Goal: Information Seeking & Learning: Learn about a topic

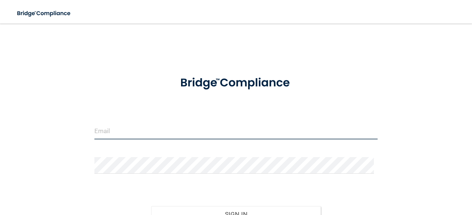
click at [256, 123] on input "email" at bounding box center [235, 131] width 283 height 17
type input "[EMAIL_ADDRESS][DOMAIN_NAME]"
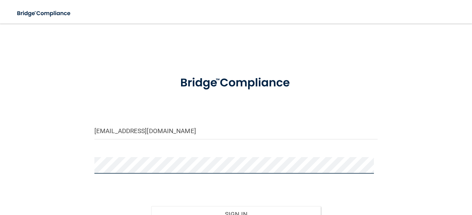
click at [151, 206] on button "Sign In" at bounding box center [236, 214] width 170 height 16
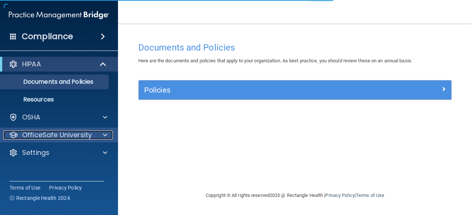
click at [96, 137] on div at bounding box center [104, 135] width 18 height 9
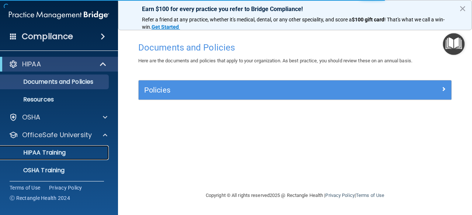
click at [70, 153] on div "HIPAA Training" at bounding box center [55, 152] width 101 height 7
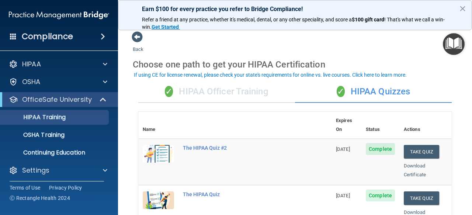
click at [246, 96] on div "✓ HIPAA Officer Training" at bounding box center [216, 92] width 157 height 22
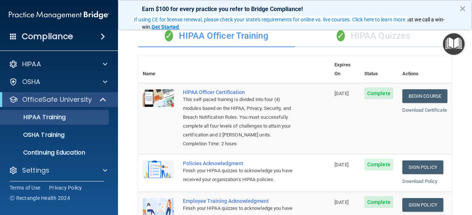
scroll to position [55, 0]
click at [415, 90] on link "Begin Course" at bounding box center [424, 97] width 45 height 14
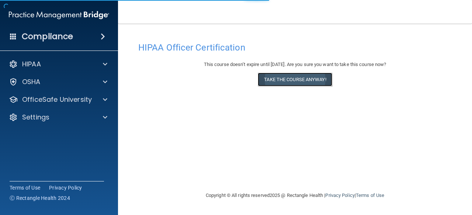
click at [310, 76] on button "Take the course anyway!" at bounding box center [295, 80] width 74 height 14
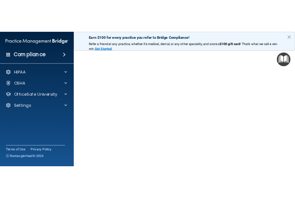
scroll to position [85, 0]
